Goal: Find specific page/section: Find specific page/section

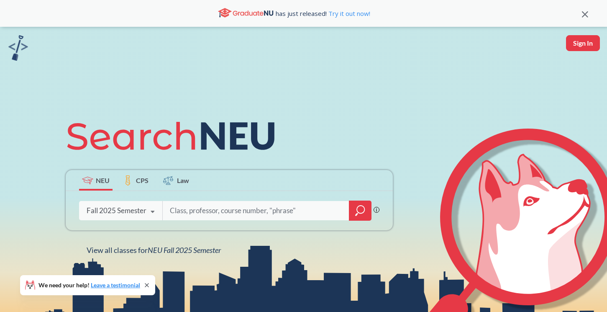
click at [199, 217] on input "search" at bounding box center [256, 211] width 174 height 18
type input "[PERSON_NAME]"
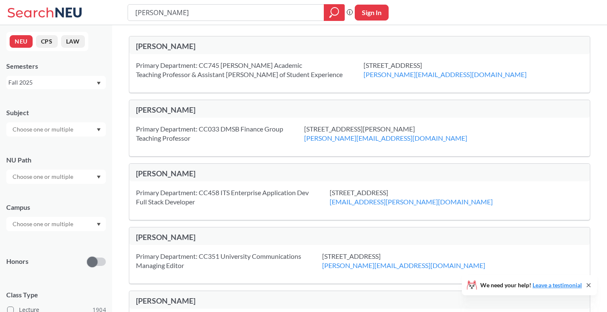
click at [175, 45] on div "[PERSON_NAME]" at bounding box center [248, 45] width 224 height 9
click at [192, 46] on div "[PERSON_NAME]" at bounding box center [248, 45] width 224 height 9
click at [190, 58] on div "Primary Department: CC745 [PERSON_NAME] Academic Teaching Professor & Assistant…" at bounding box center [359, 73] width 461 height 38
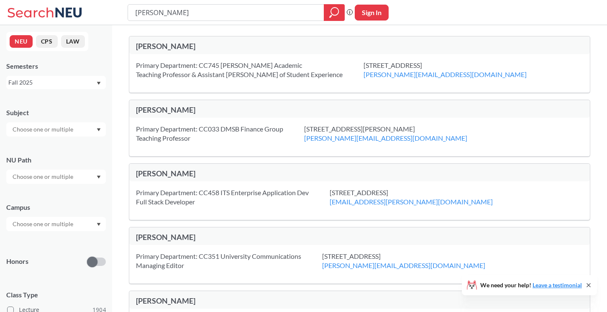
click at [69, 128] on input "text" at bounding box center [43, 129] width 70 height 10
click at [56, 150] on p "Computer Science" at bounding box center [58, 153] width 95 height 8
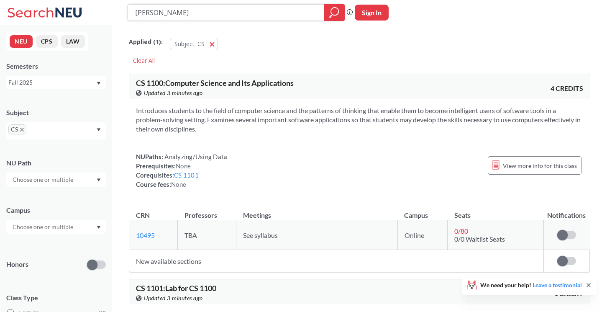
click at [333, 16] on icon "magnifying glass" at bounding box center [334, 13] width 10 height 12
drag, startPoint x: 201, startPoint y: 13, endPoint x: 69, endPoint y: 13, distance: 132.2
click at [71, 13] on div "[PERSON_NAME] Phrase search guarantees the exact search appears in the results.…" at bounding box center [303, 12] width 607 height 25
click at [24, 128] on span "CS" at bounding box center [17, 129] width 18 height 10
click at [22, 128] on icon "X to remove pill" at bounding box center [22, 130] width 4 height 4
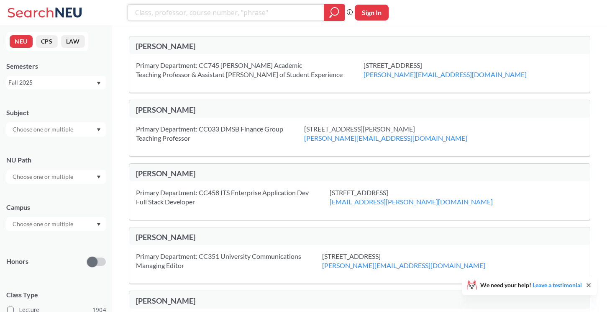
click at [159, 10] on input "search" at bounding box center [226, 12] width 184 height 14
type input "cs3200"
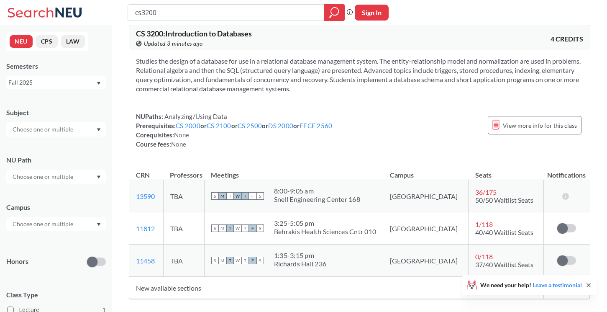
scroll to position [14, 0]
